Goal: Information Seeking & Learning: Learn about a topic

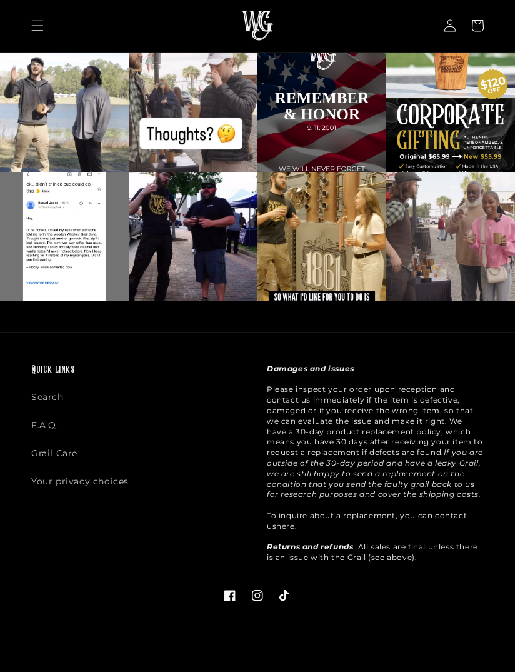
scroll to position [2603, 0]
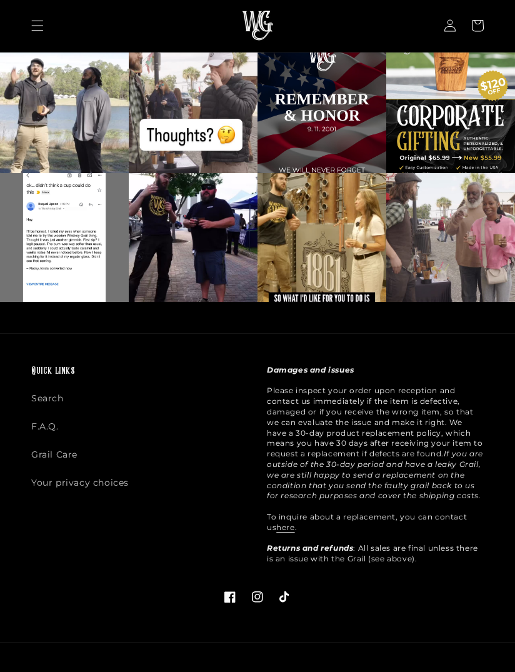
click at [62, 391] on link "Search" at bounding box center [47, 402] width 33 height 22
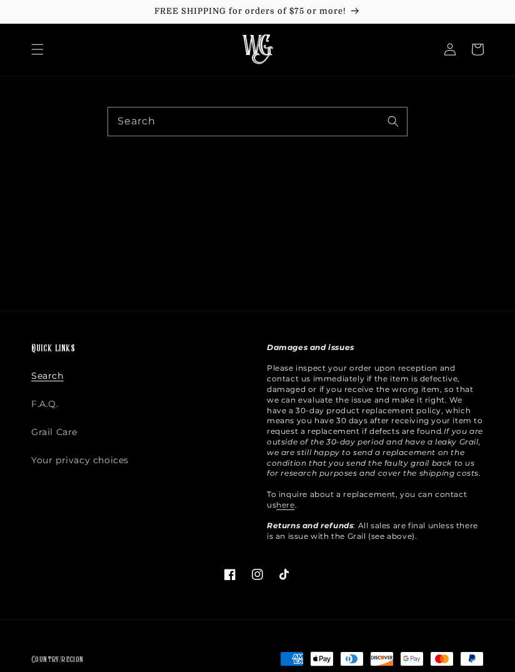
click at [55, 400] on link "F.A.Q." at bounding box center [45, 404] width 28 height 28
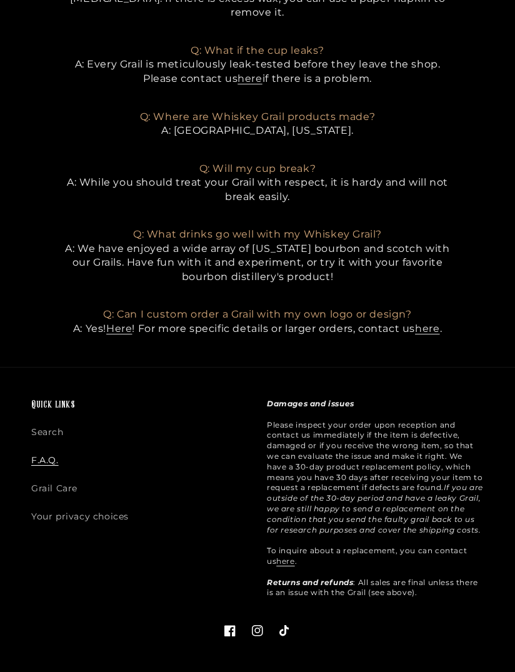
scroll to position [845, 0]
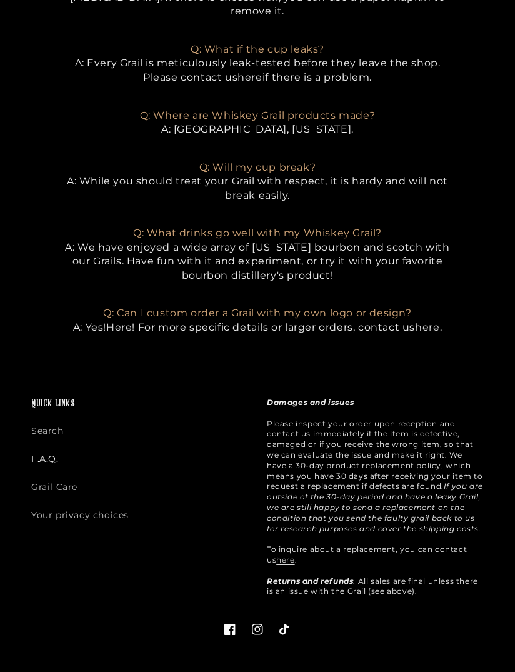
click at [112, 501] on link "Your privacy choices" at bounding box center [80, 515] width 98 height 28
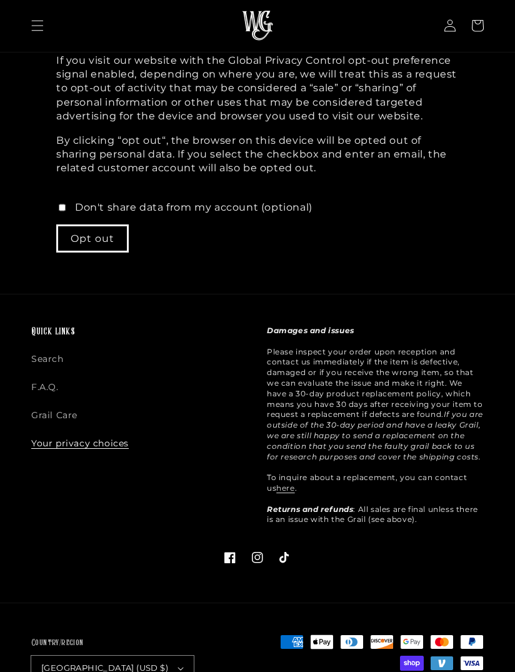
scroll to position [241, 0]
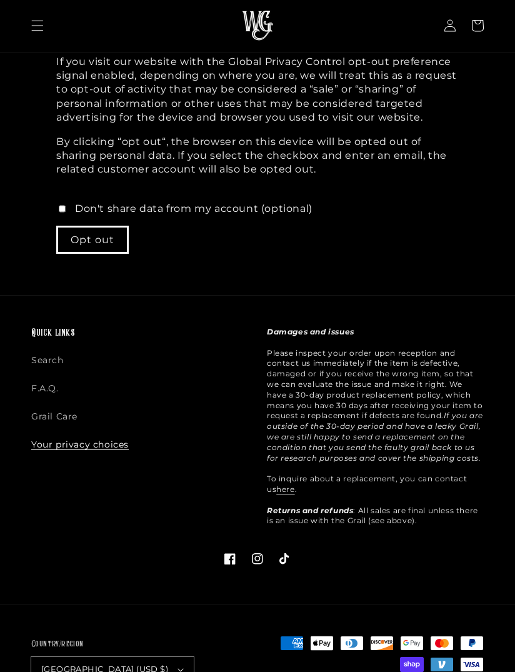
click at [71, 405] on link "Grail Care" at bounding box center [54, 417] width 46 height 28
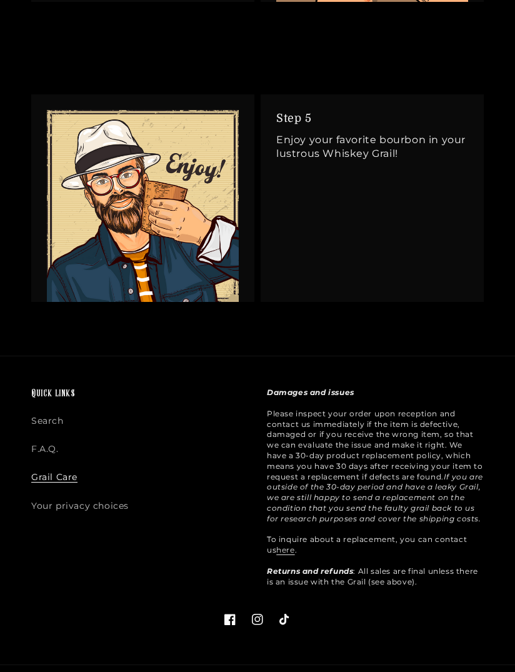
scroll to position [2152, 0]
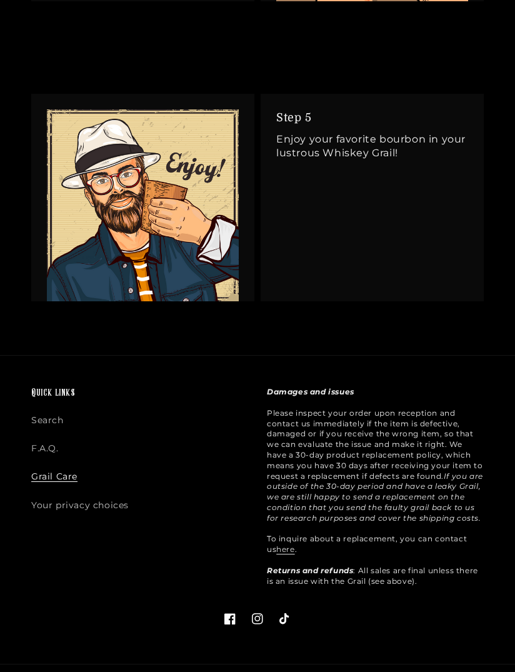
click at [285, 551] on link "here" at bounding box center [285, 549] width 18 height 9
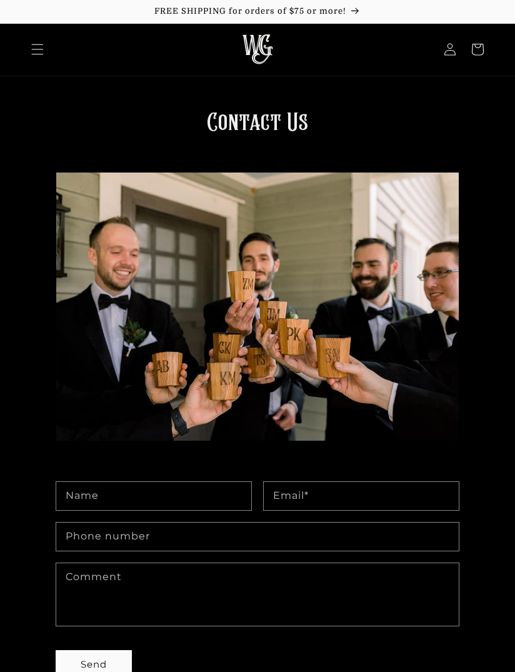
click at [39, 48] on icon "Menu" at bounding box center [37, 49] width 13 height 13
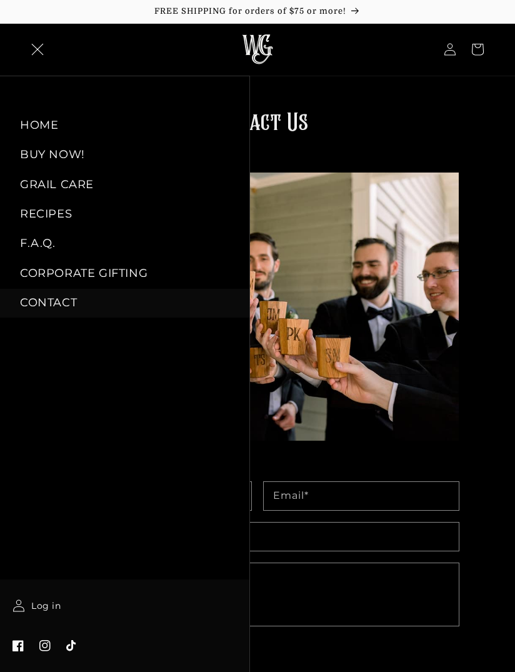
click at [59, 298] on link "CONTACT" at bounding box center [124, 303] width 249 height 28
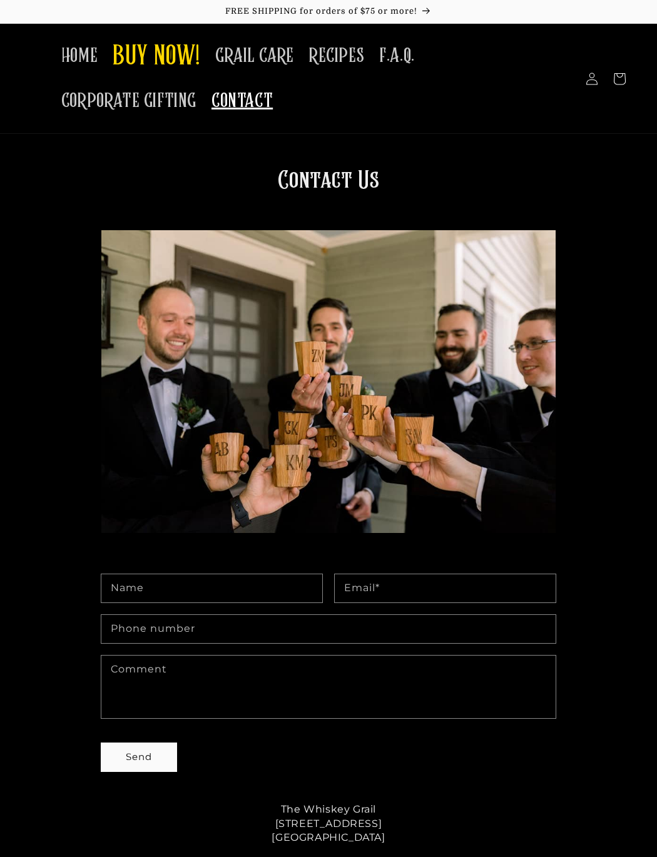
click at [98, 54] on span "HOME" at bounding box center [79, 56] width 36 height 24
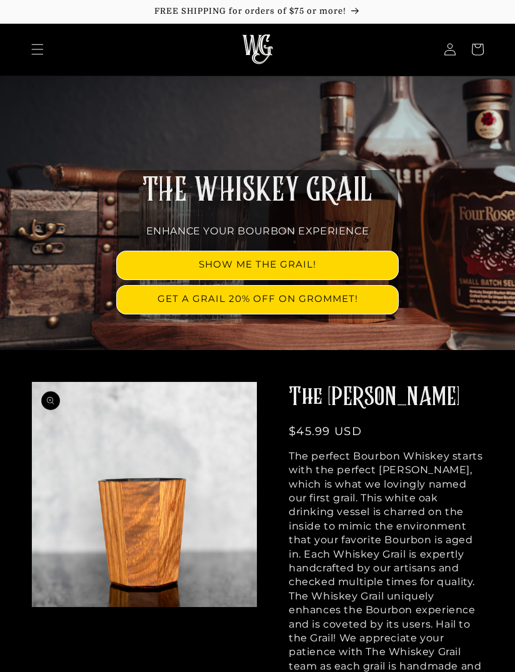
click at [41, 47] on icon "Menu" at bounding box center [37, 49] width 13 height 13
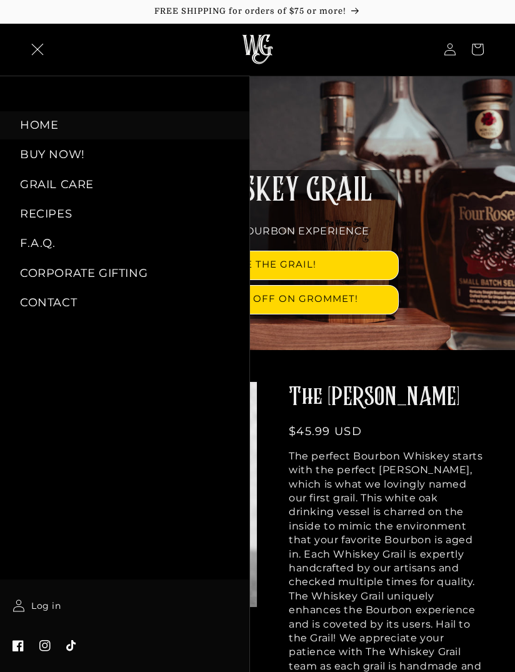
click at [61, 208] on link "RECIPES" at bounding box center [124, 214] width 249 height 28
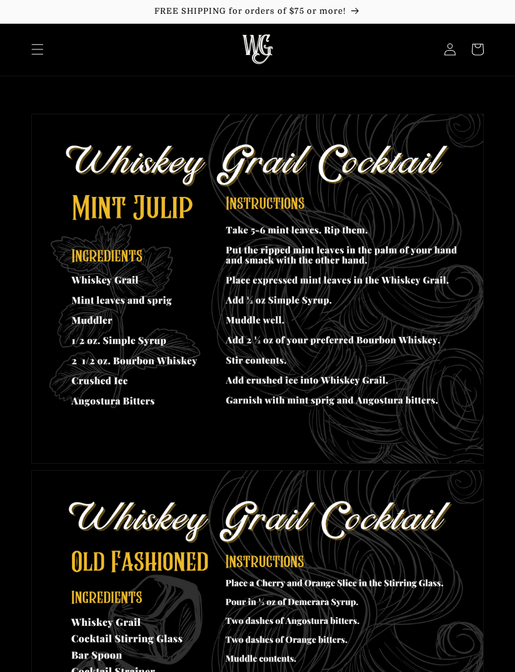
click at [41, 48] on icon "Menu" at bounding box center [37, 49] width 13 height 13
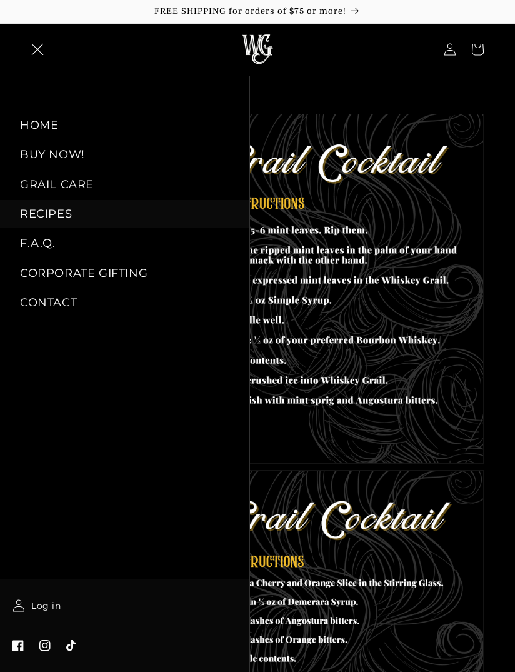
click at [112, 270] on link "CORPORATE GIFTING" at bounding box center [124, 273] width 249 height 28
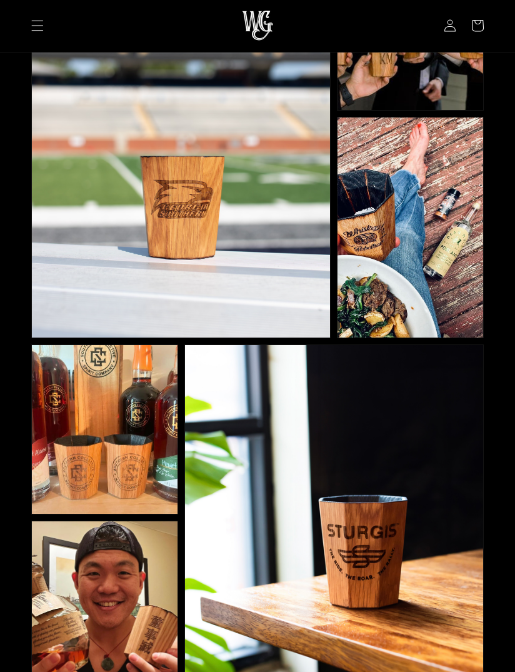
scroll to position [398, 0]
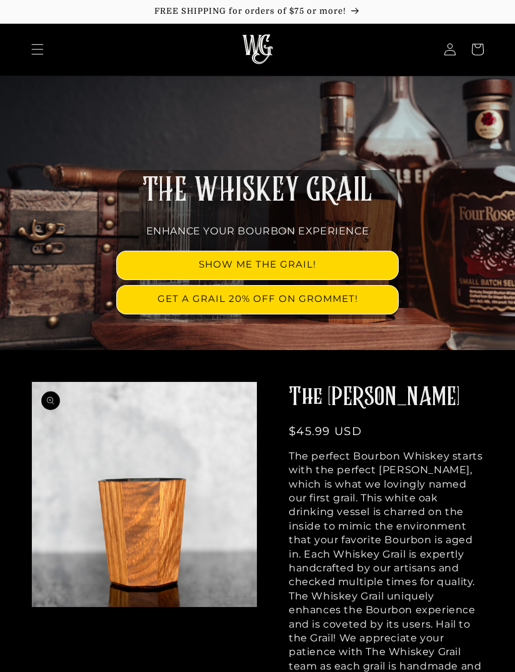
click at [340, 262] on link "SHOW ME THE GRAIL!" at bounding box center [257, 265] width 281 height 28
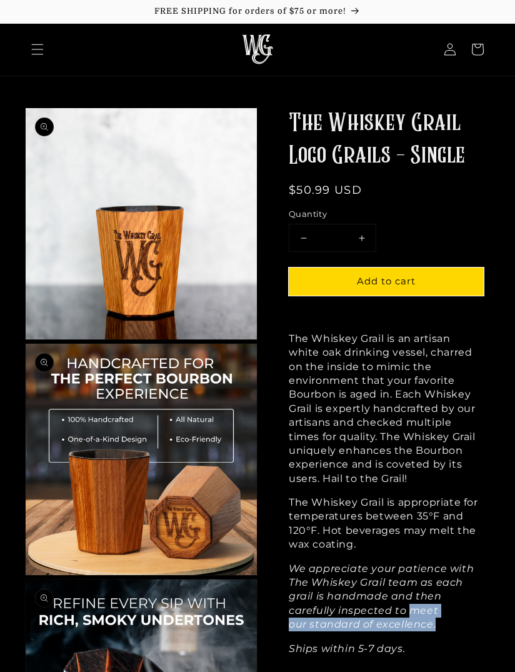
click at [440, 345] on div "The Whiskey Grail Logo Grails - Single Regular price $50.99 USD Regular price S…" at bounding box center [386, 382] width 195 height 548
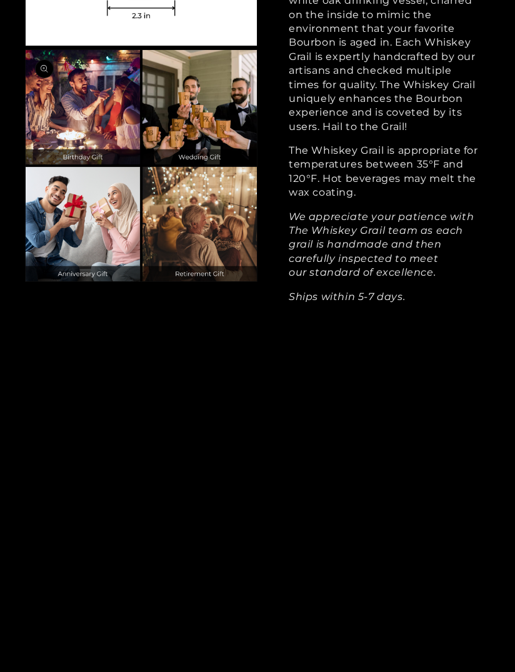
scroll to position [1945, 0]
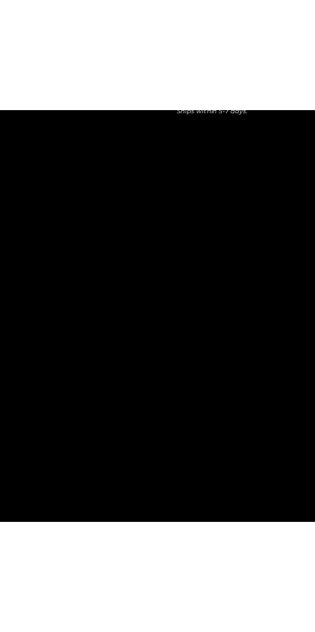
scroll to position [879, 0]
